Goal: Information Seeking & Learning: Learn about a topic

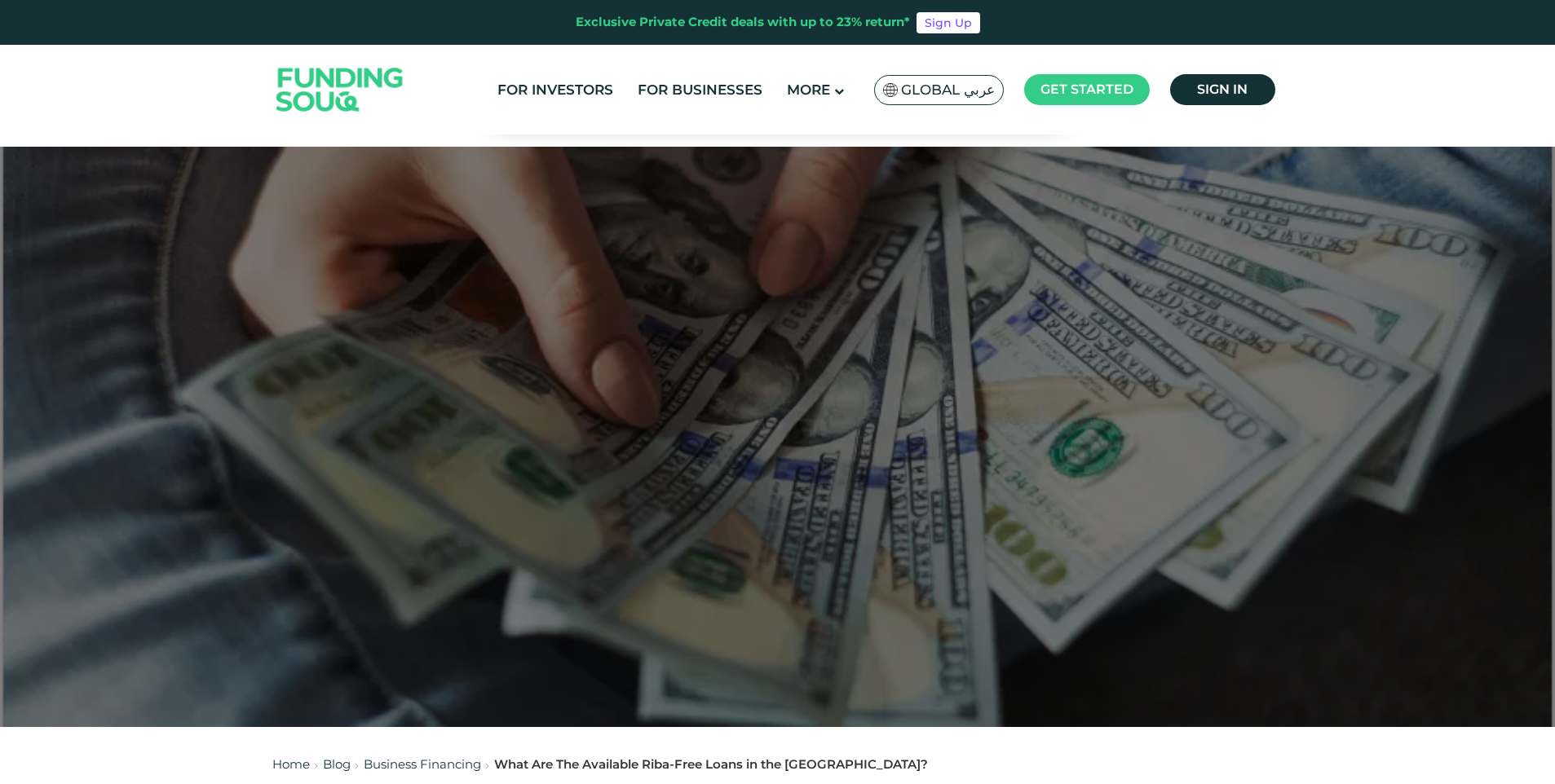
click at [938, 89] on span "Global عربي" at bounding box center [948, 90] width 94 height 18
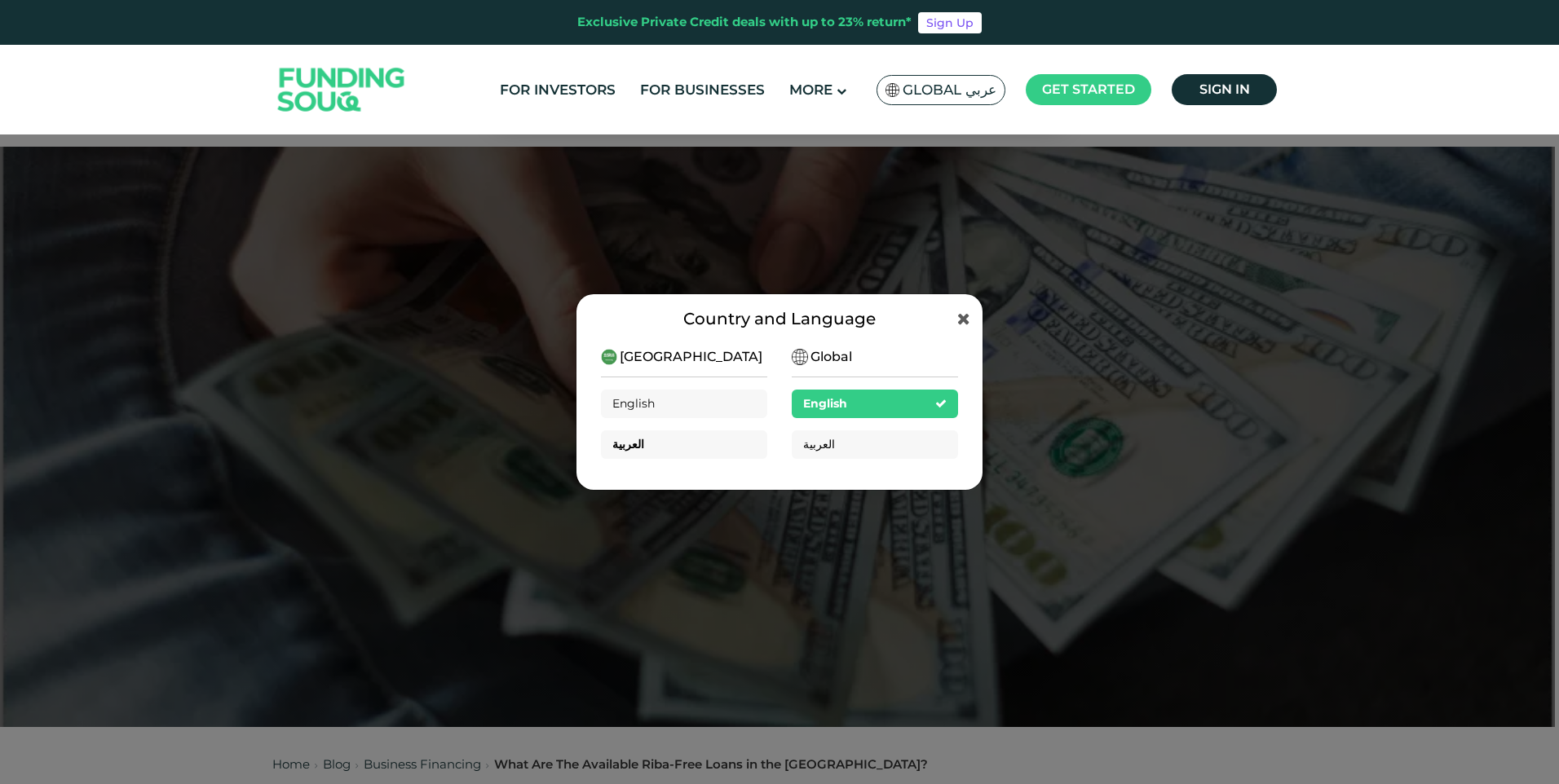
click at [704, 435] on div "العربية" at bounding box center [684, 445] width 166 height 29
click at [848, 446] on div "العربية" at bounding box center [875, 445] width 166 height 29
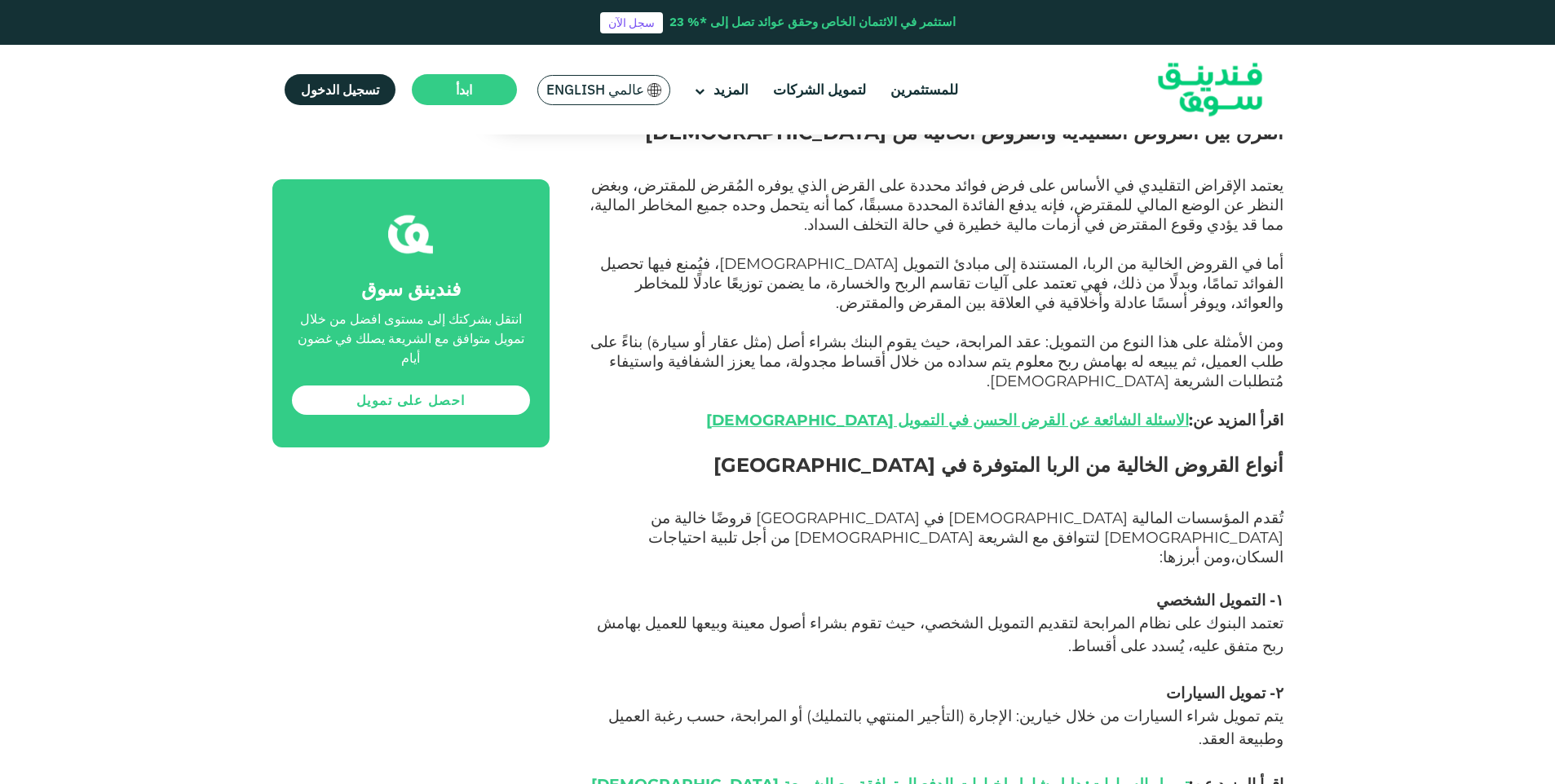
scroll to position [1304, 0]
